Goal: Navigation & Orientation: Find specific page/section

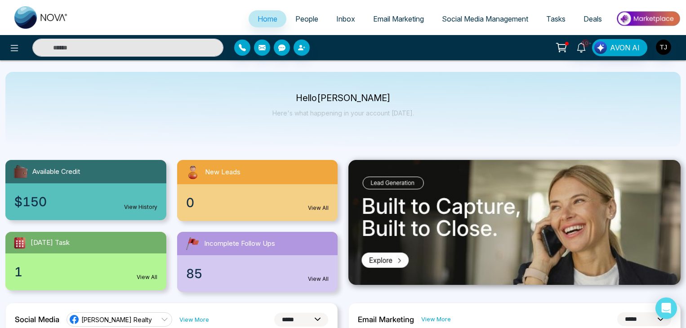
select select "*"
click at [266, 123] on div "Hello [PERSON_NAME] Here's what happening in your account [DATE]." at bounding box center [342, 109] width 675 height 75
click at [17, 48] on icon at bounding box center [14, 48] width 11 height 11
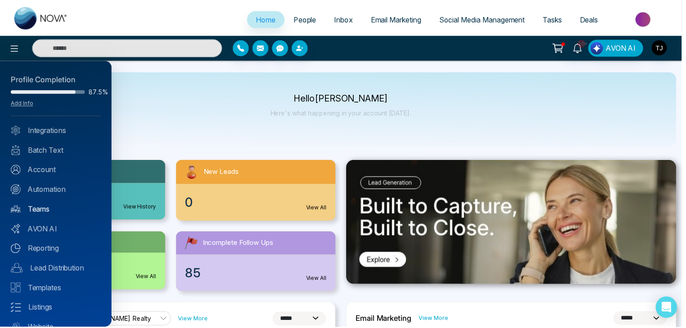
scroll to position [36, 0]
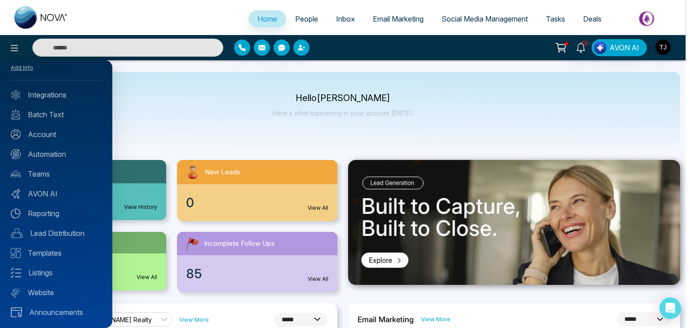
click at [262, 105] on div at bounding box center [345, 164] width 690 height 328
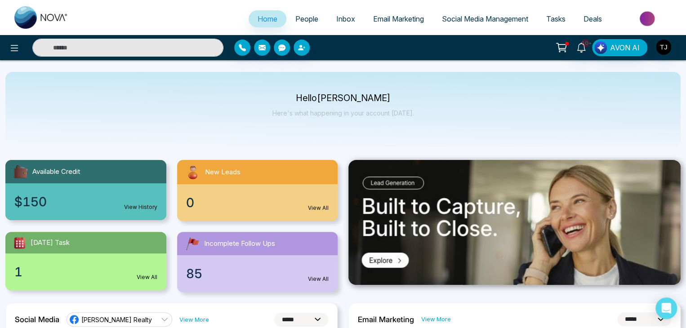
click at [270, 170] on div "New Leads" at bounding box center [257, 172] width 161 height 24
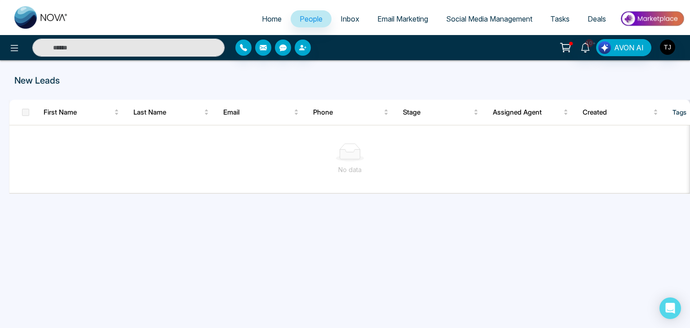
click at [268, 12] on link "Home" at bounding box center [272, 18] width 38 height 17
select select "*"
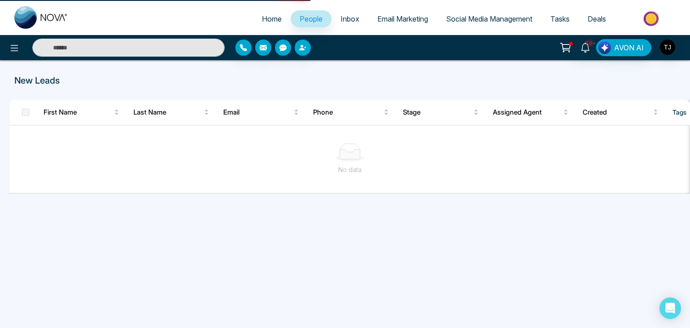
select select "*"
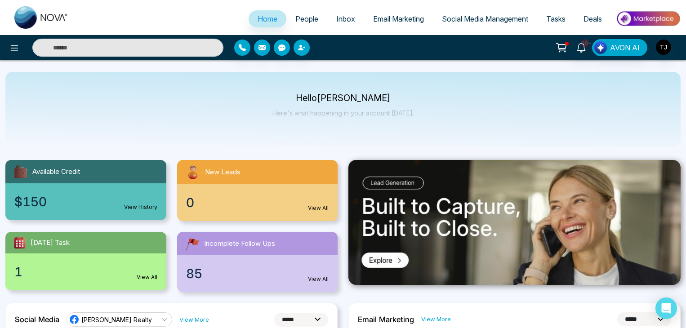
select select "*"
click at [11, 47] on icon at bounding box center [14, 48] width 11 height 11
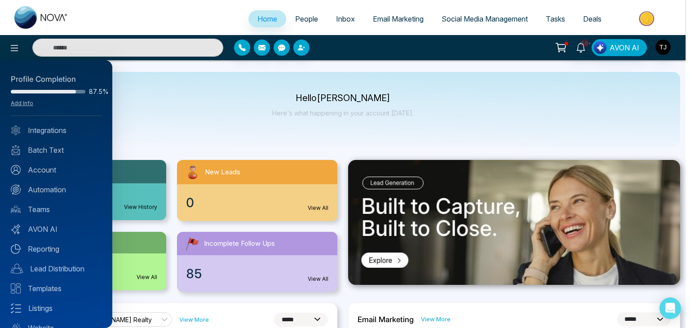
click at [183, 128] on div at bounding box center [345, 164] width 690 height 328
